Goal: Transaction & Acquisition: Purchase product/service

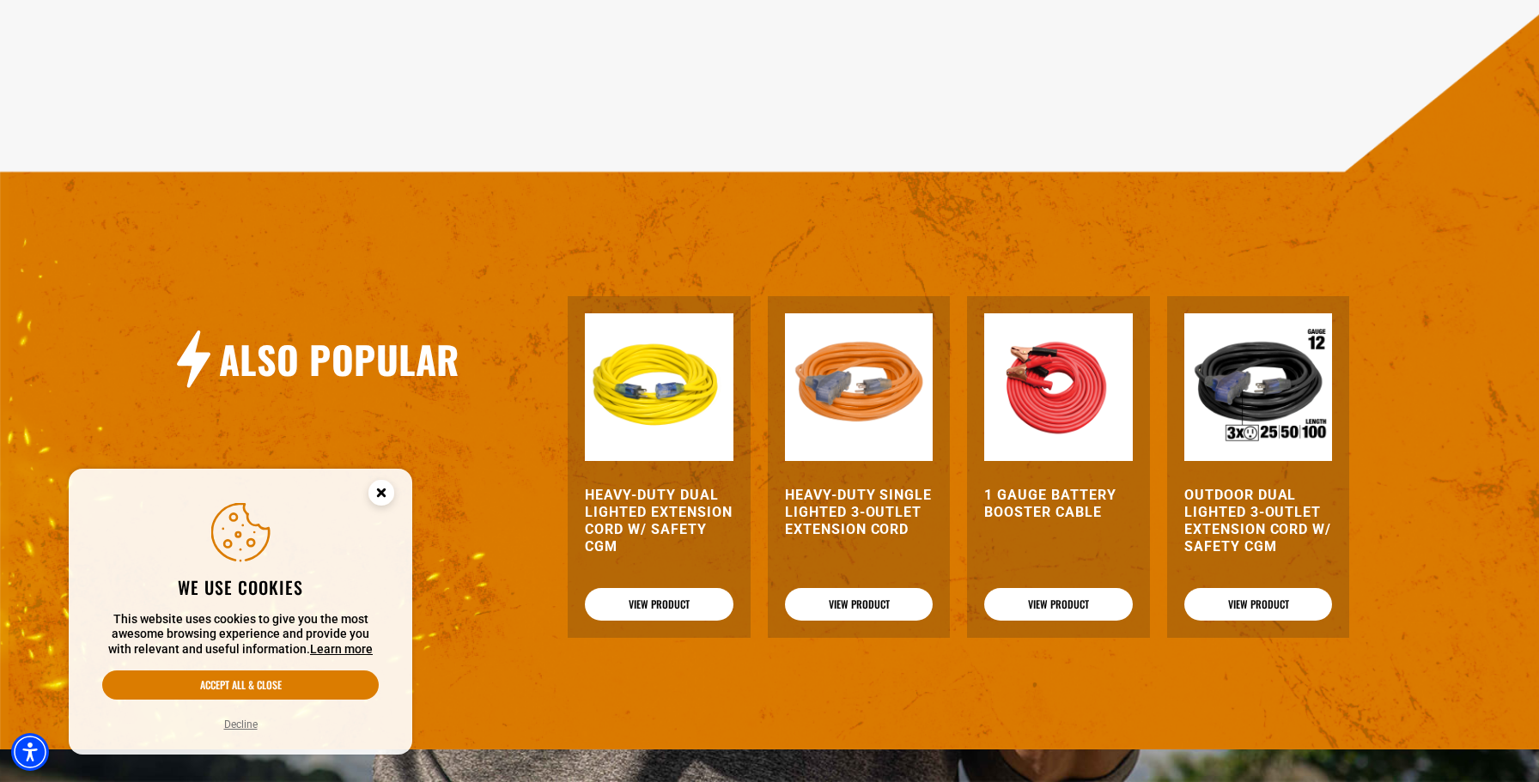
scroll to position [1704, 0]
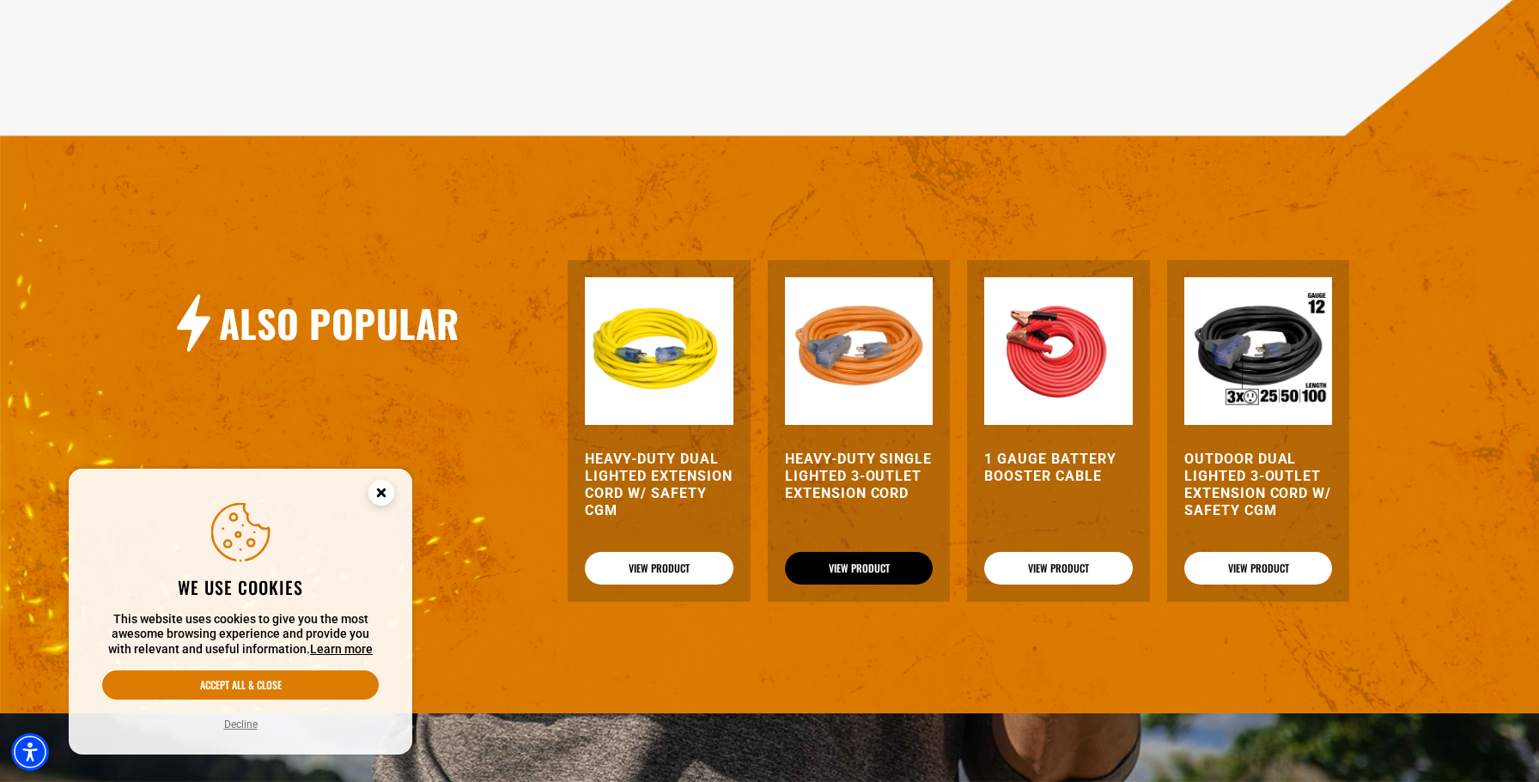
click at [847, 552] on link "View Product" at bounding box center [859, 568] width 148 height 33
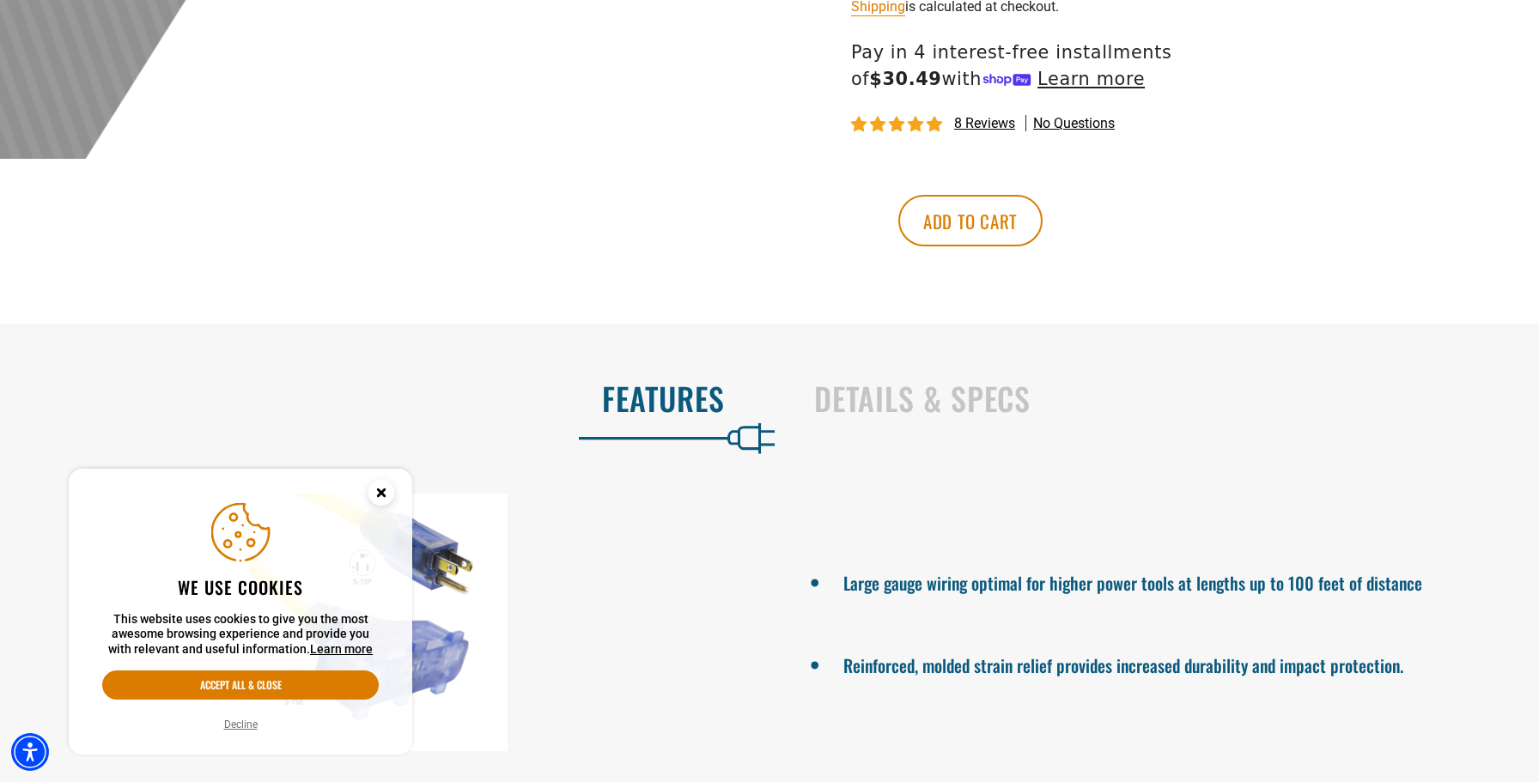
scroll to position [833, 0]
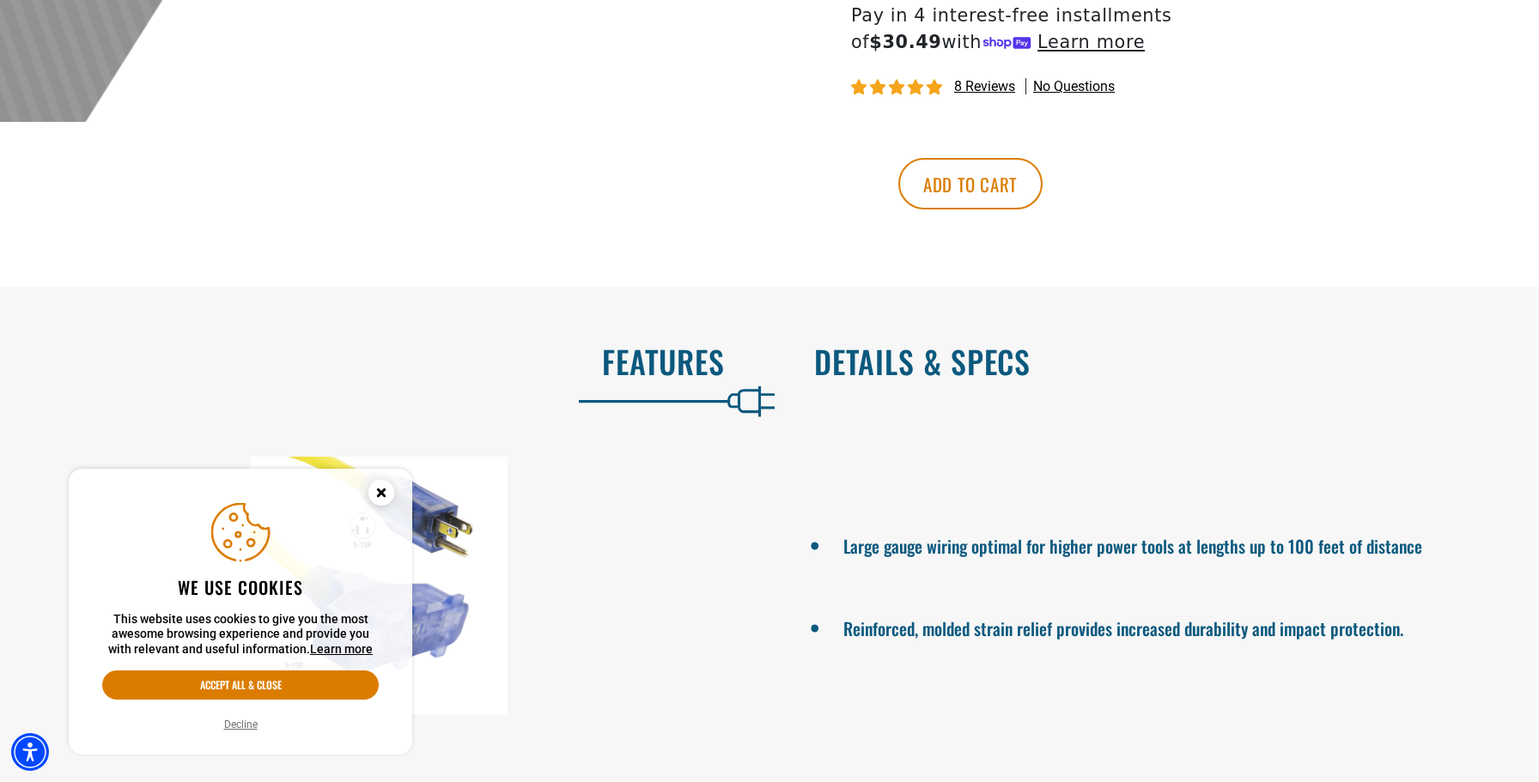
click at [937, 360] on h2 "Details & Specs" at bounding box center [1158, 361] width 689 height 36
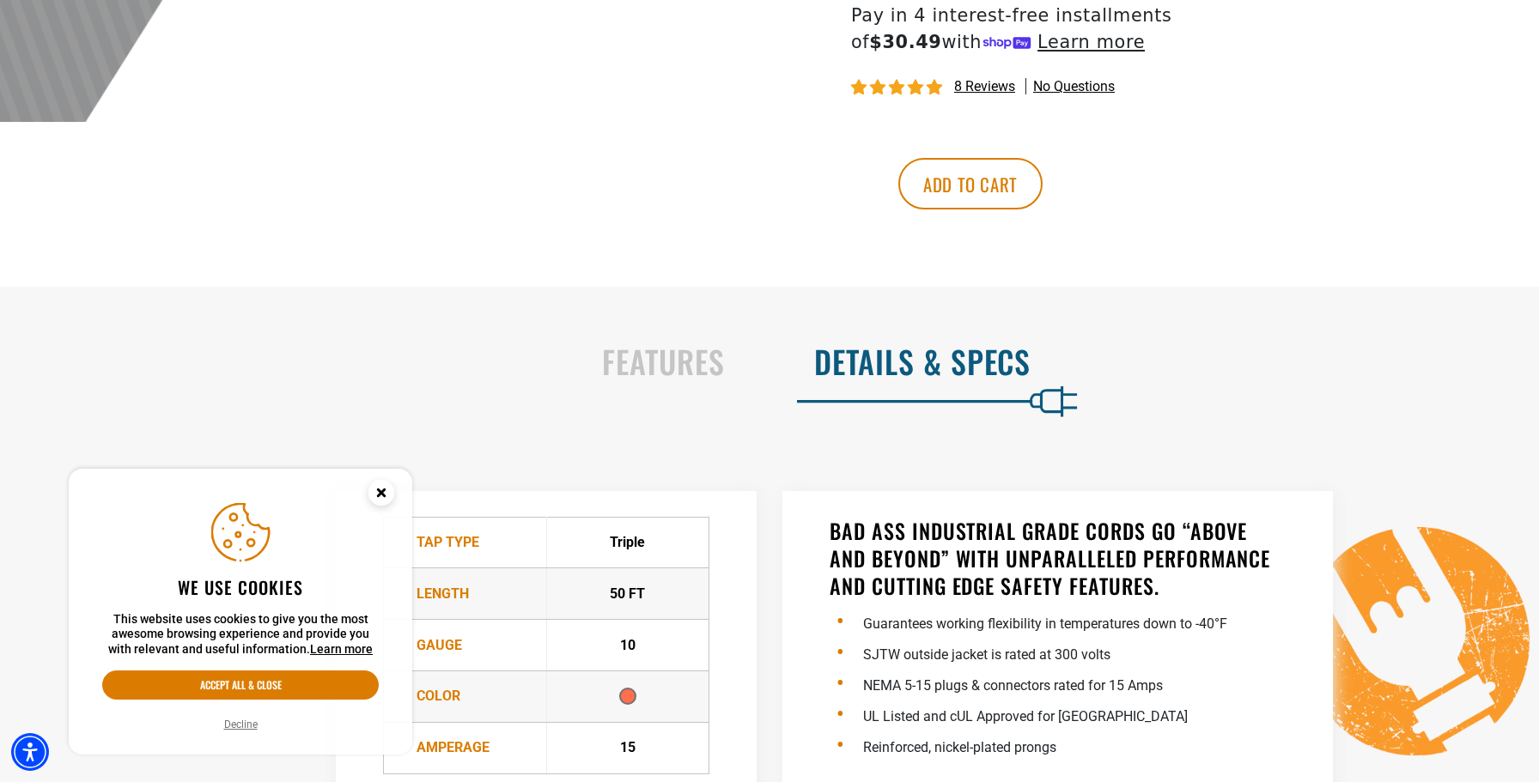
scroll to position [1103, 0]
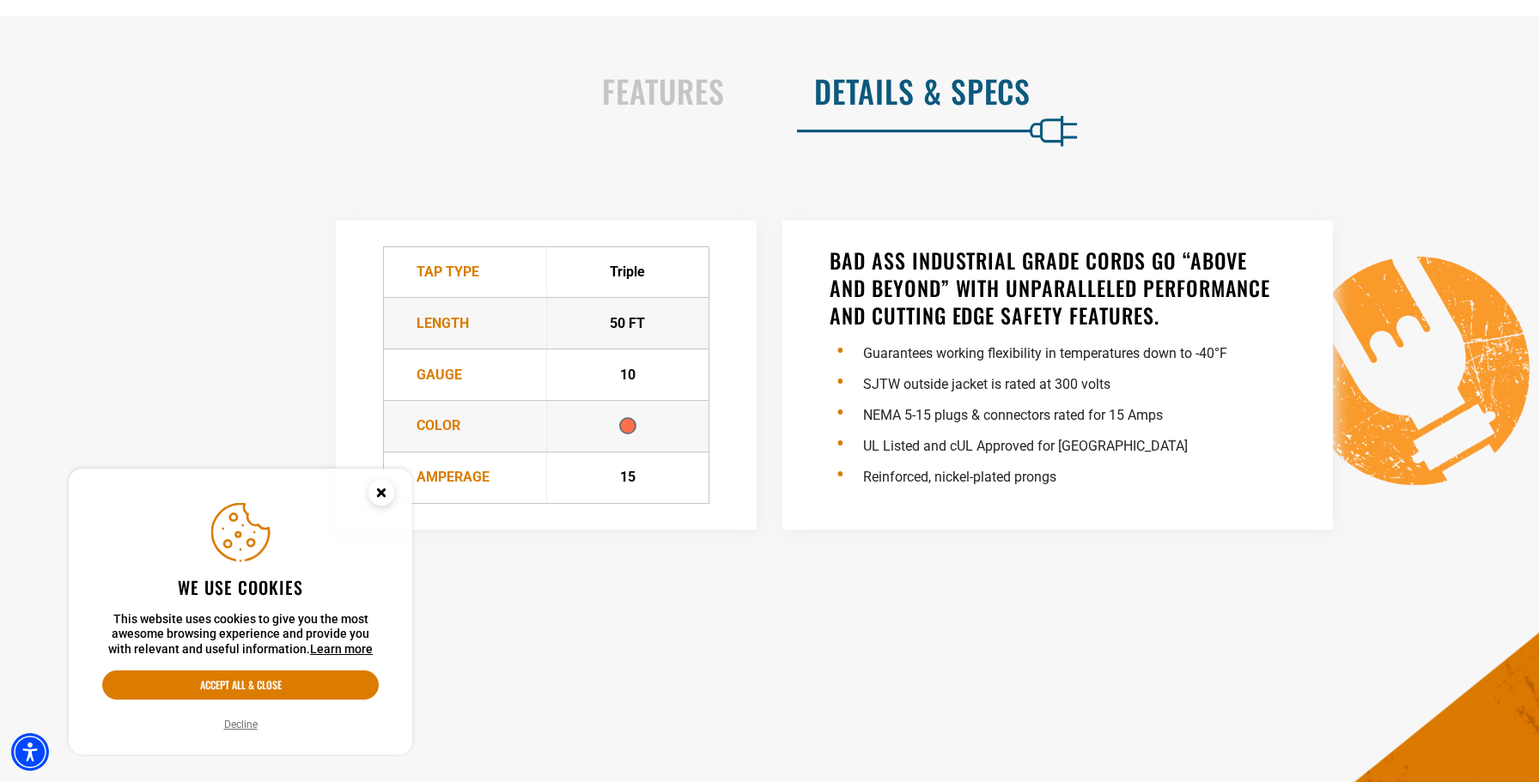
click at [384, 489] on icon "Close this option" at bounding box center [381, 492] width 6 height 6
